Goal: Check status: Check status

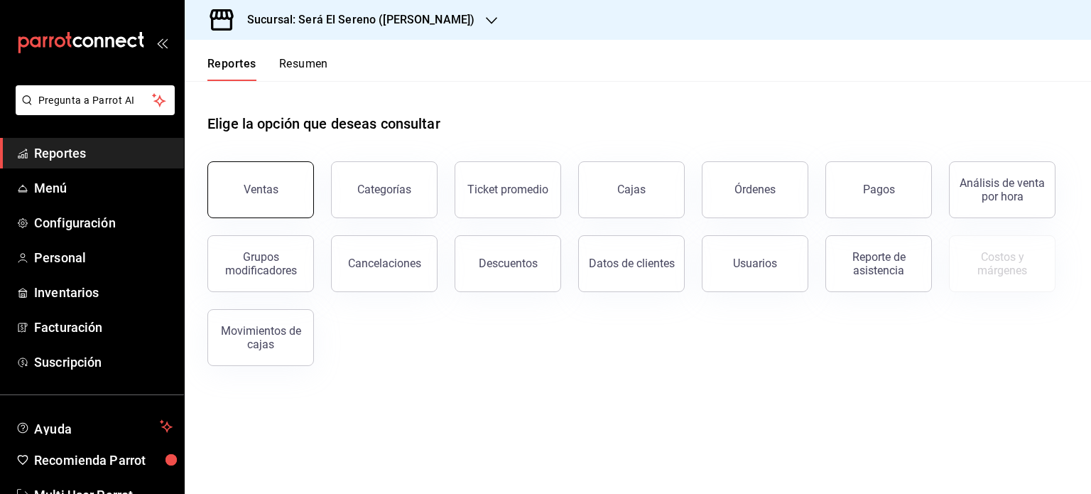
click at [262, 193] on div "Ventas" at bounding box center [261, 189] width 35 height 13
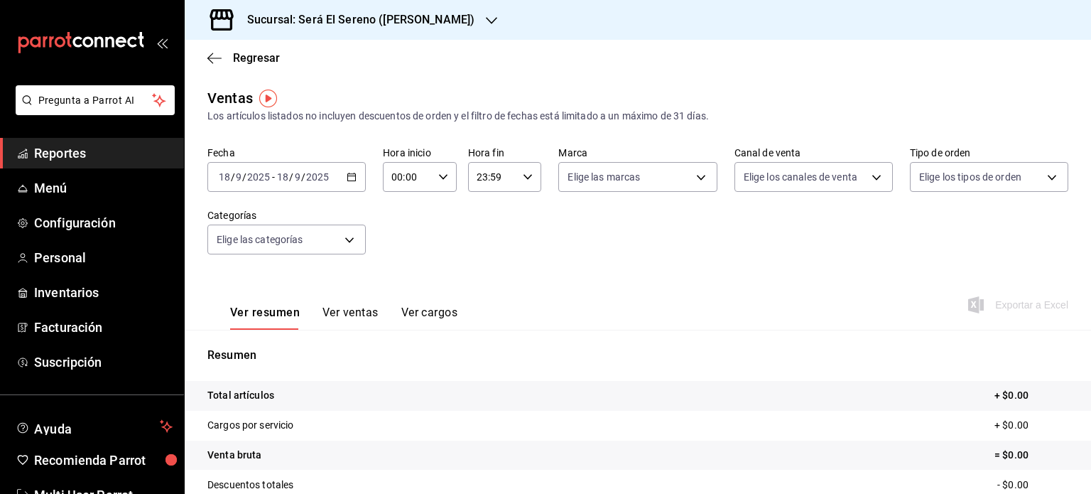
click at [486, 25] on icon "button" at bounding box center [491, 20] width 11 height 11
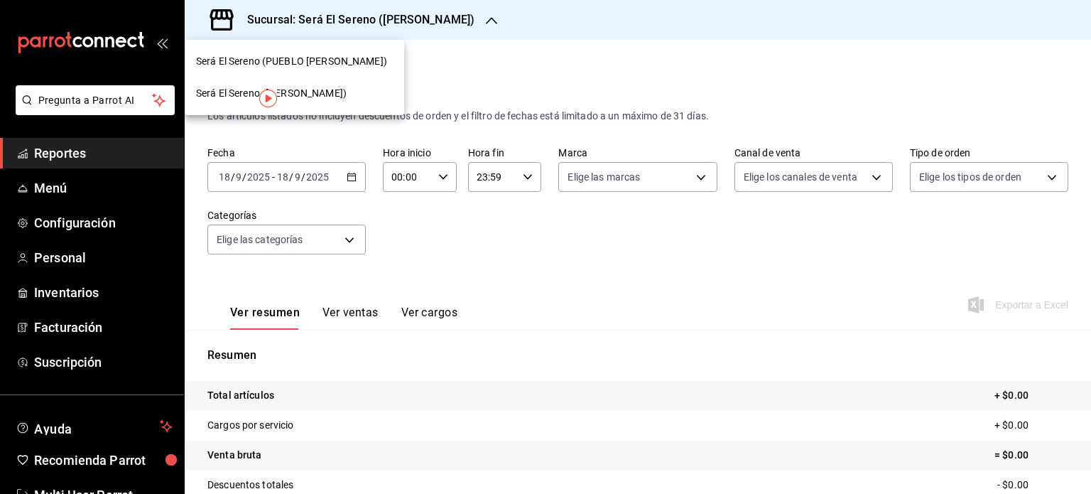
click at [360, 64] on div "Será El Sereno (PUEBLO [PERSON_NAME])" at bounding box center [294, 61] width 197 height 15
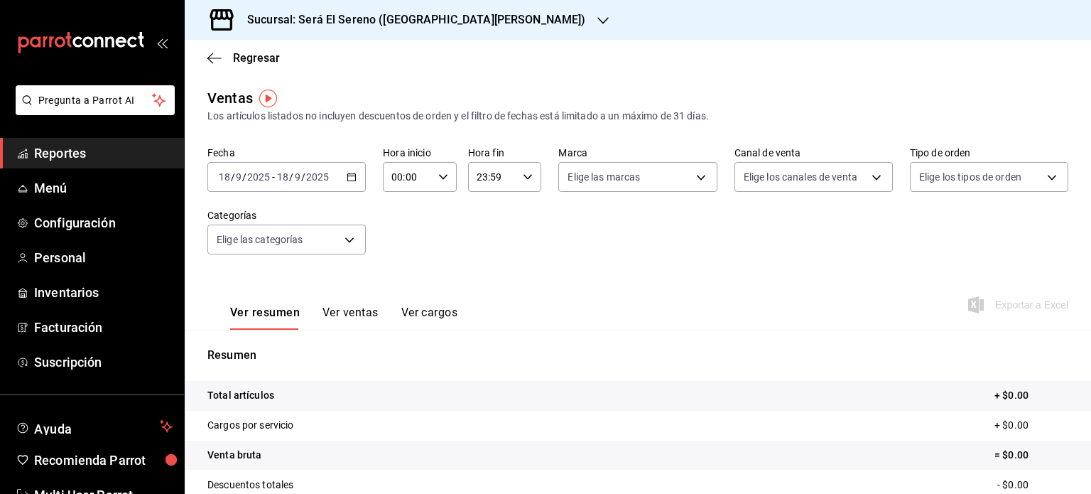
click at [350, 176] on icon "button" at bounding box center [352, 177] width 10 height 10
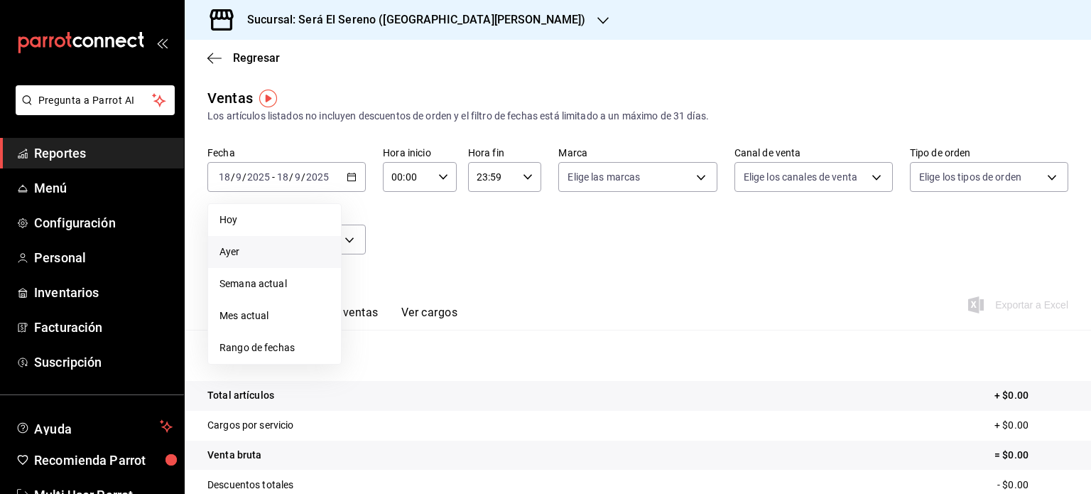
click at [300, 254] on span "Ayer" at bounding box center [275, 251] width 110 height 15
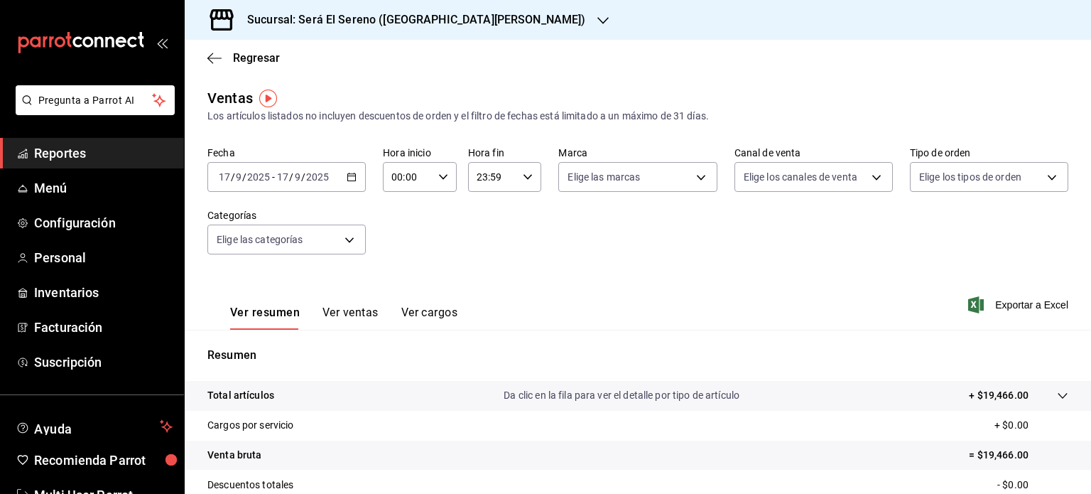
click at [356, 312] on button "Ver ventas" at bounding box center [351, 317] width 56 height 24
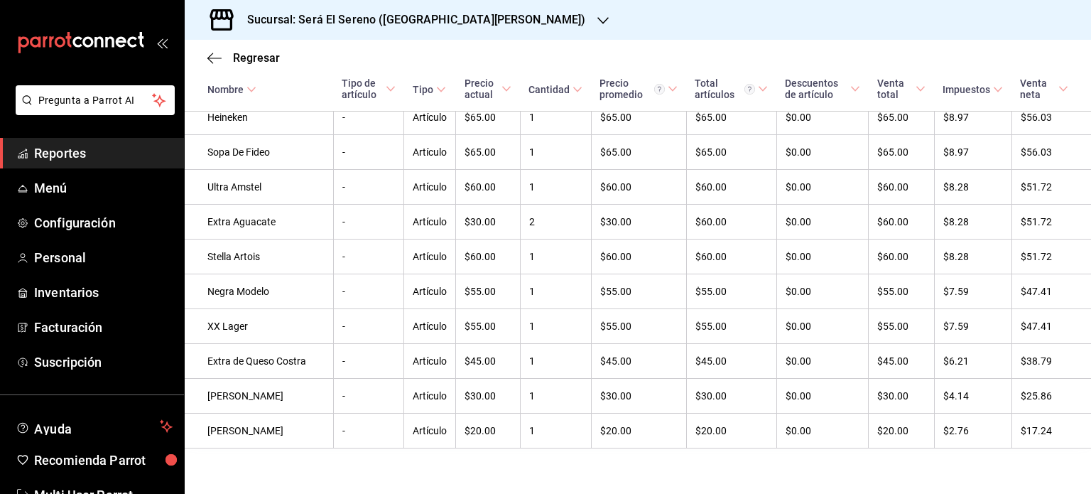
scroll to position [2212, 0]
